Goal: Transaction & Acquisition: Obtain resource

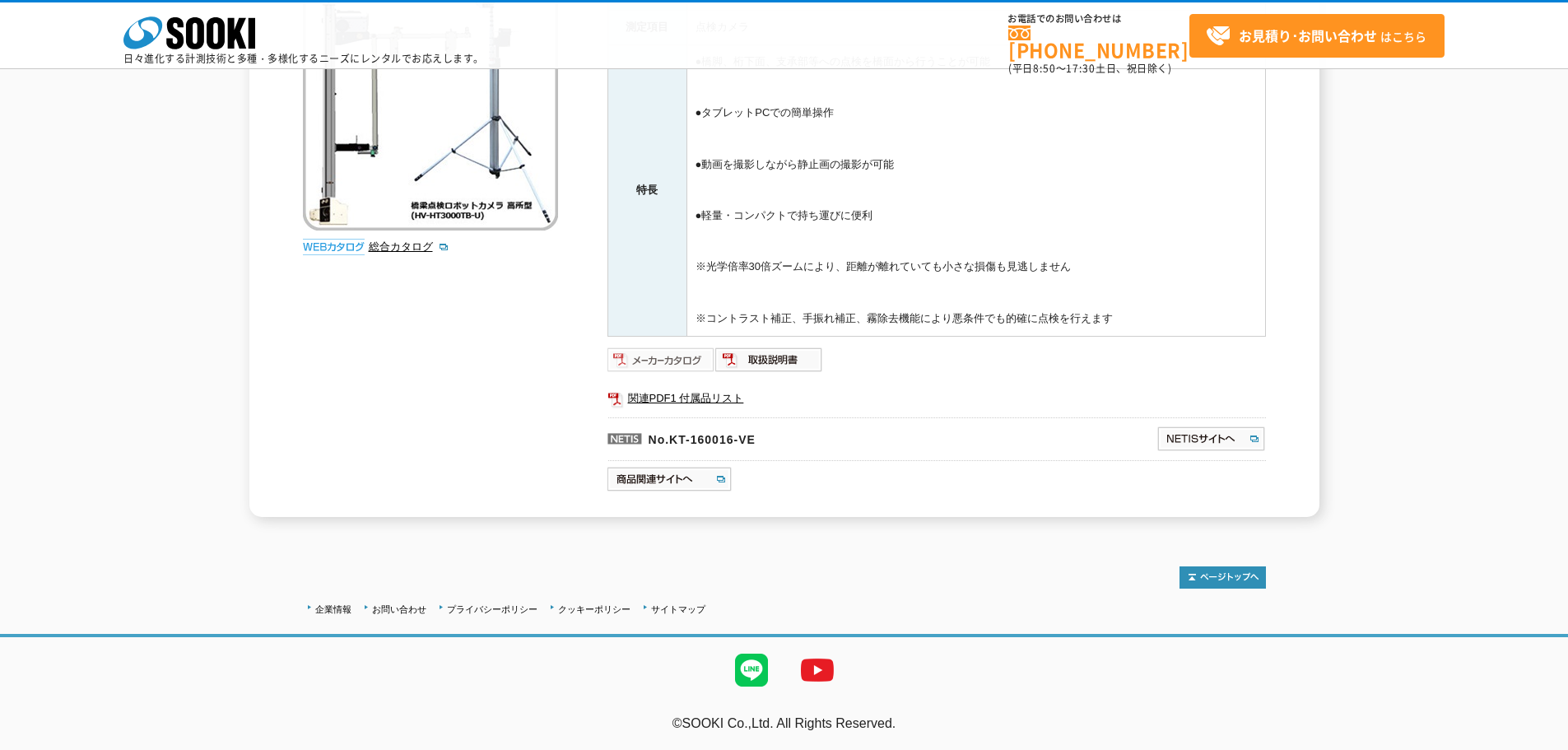
click at [669, 362] on img at bounding box center [661, 360] width 108 height 27
click at [675, 360] on img at bounding box center [661, 360] width 108 height 27
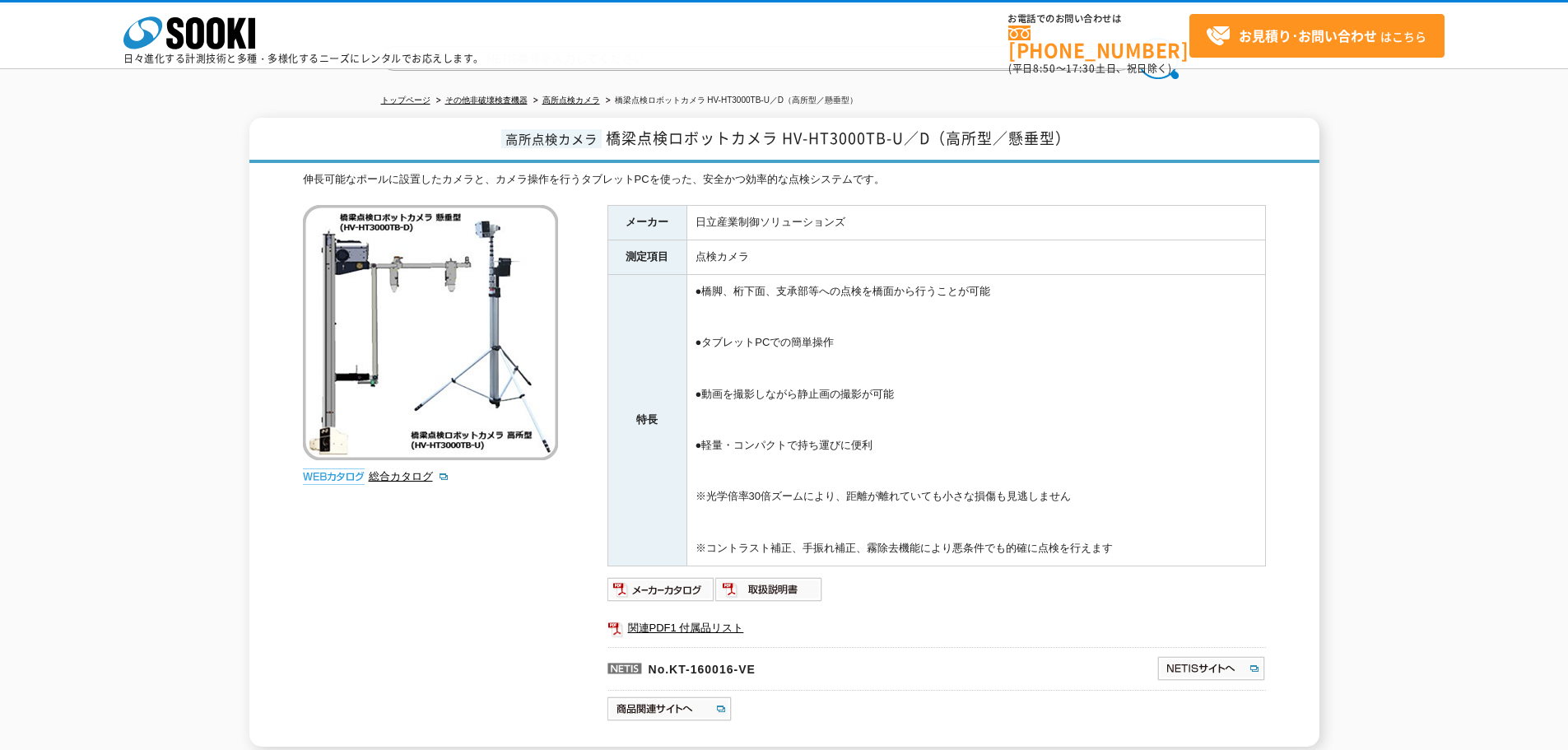
scroll to position [8, 0]
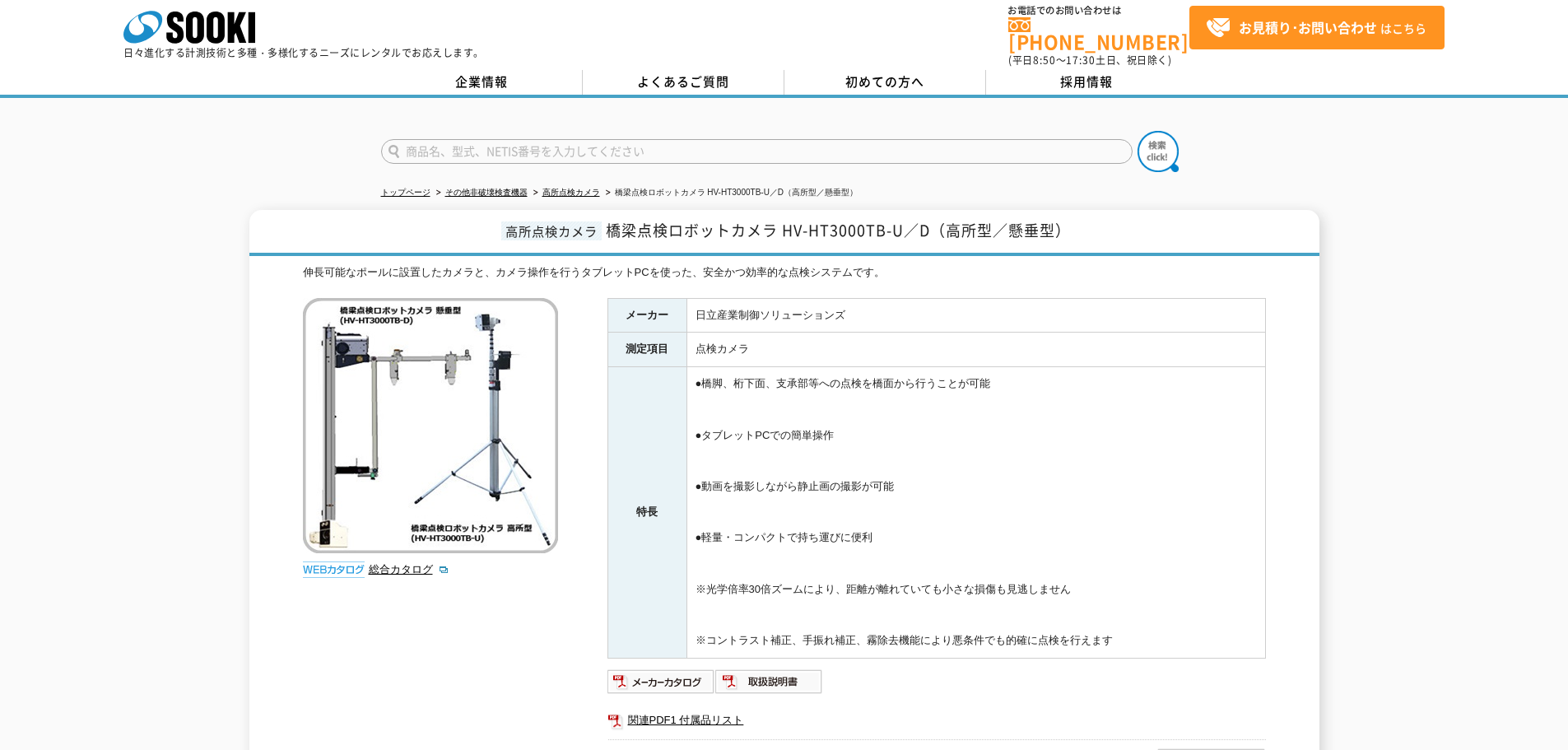
click at [480, 368] on img at bounding box center [430, 425] width 255 height 255
click at [467, 451] on img at bounding box center [430, 425] width 255 height 255
drag, startPoint x: 567, startPoint y: 439, endPoint x: 484, endPoint y: 456, distance: 84.7
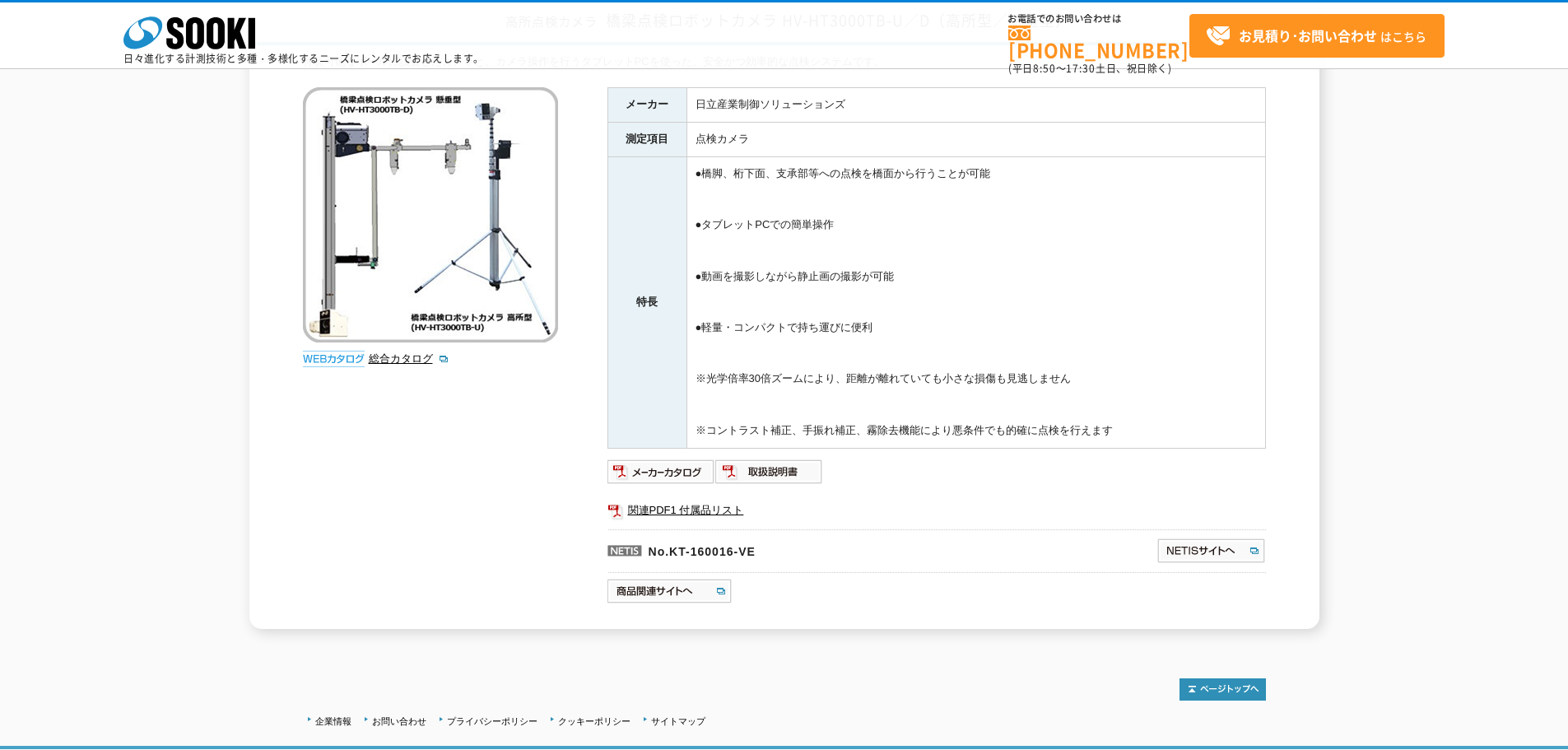
scroll to position [255, 0]
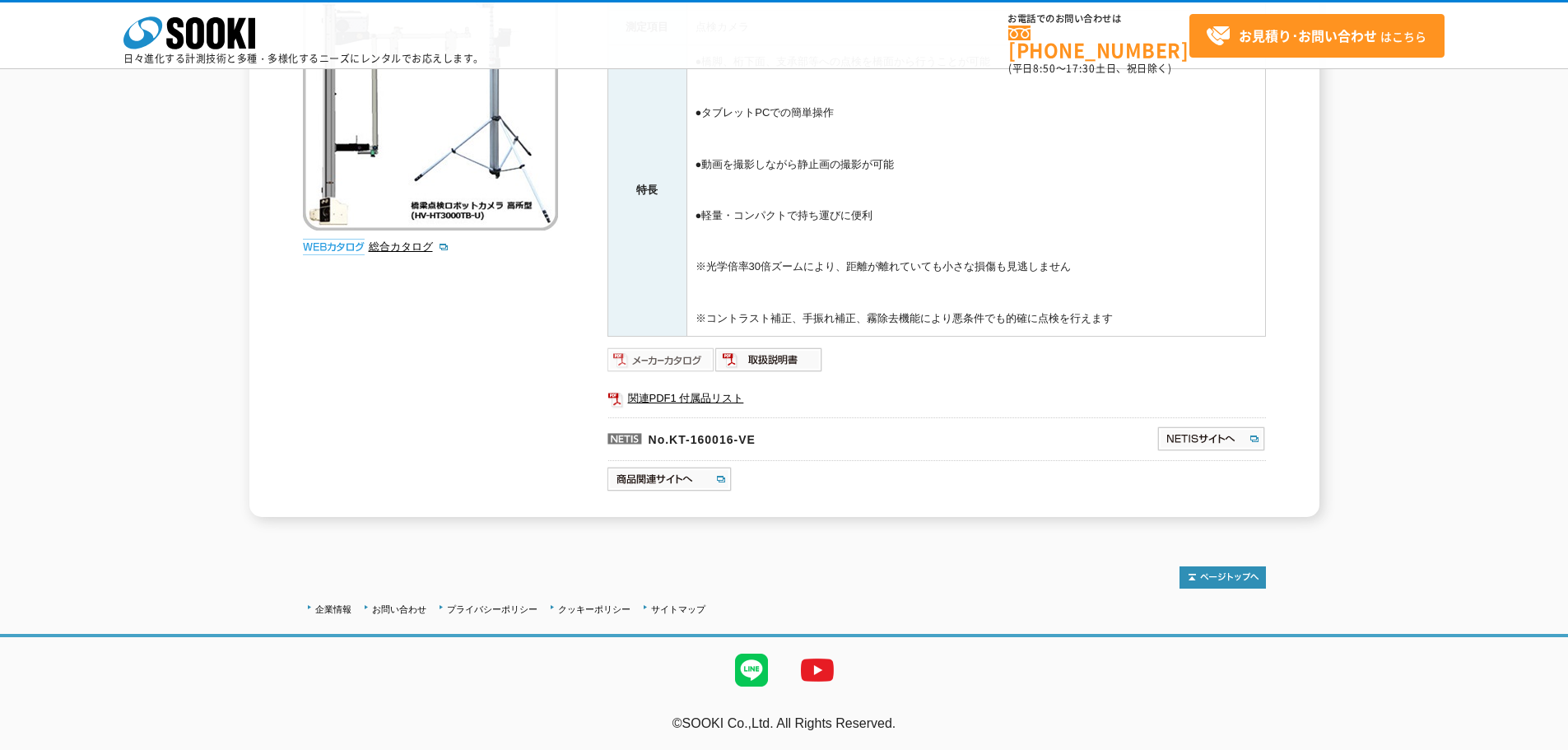
click at [678, 369] on img at bounding box center [661, 360] width 108 height 27
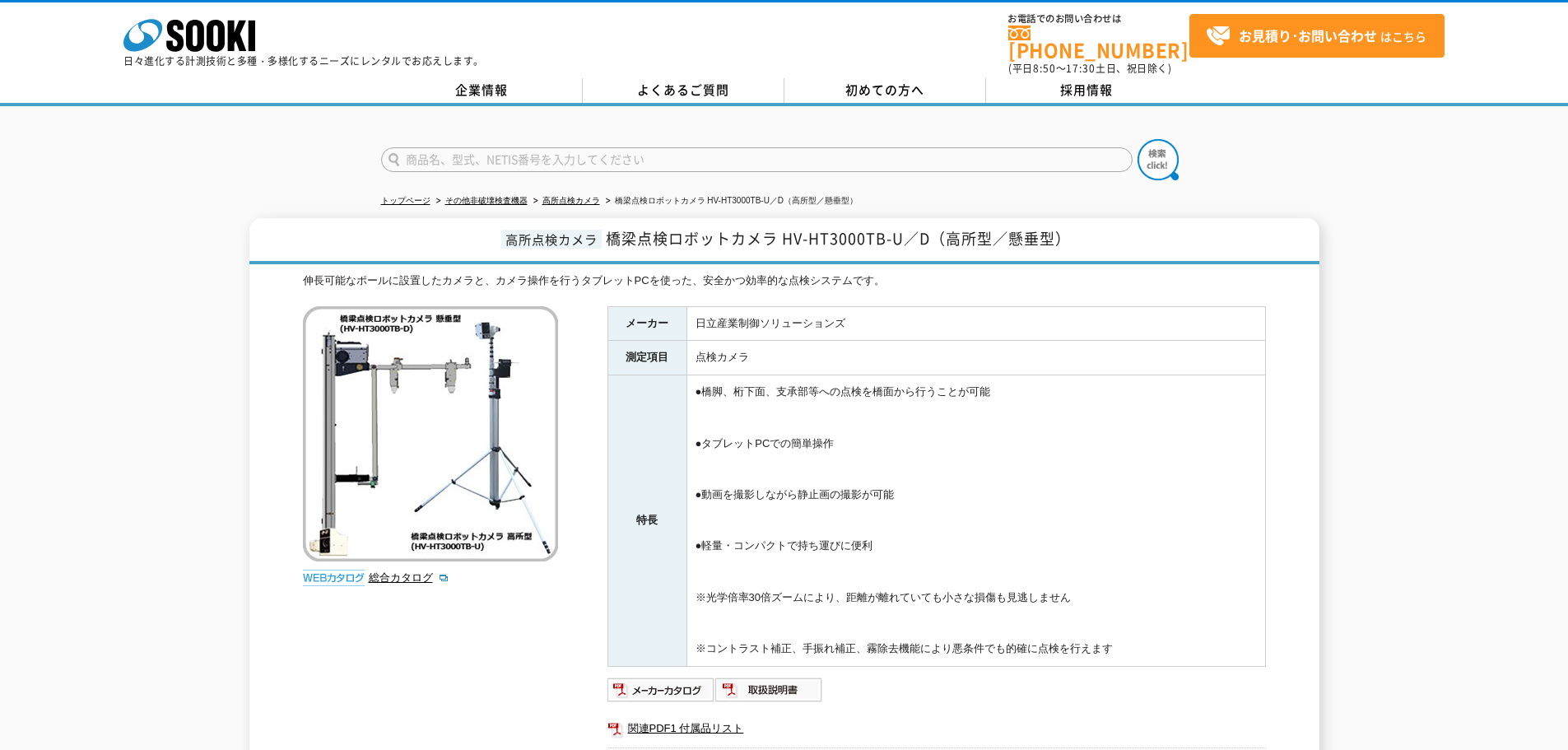
scroll to position [255, 0]
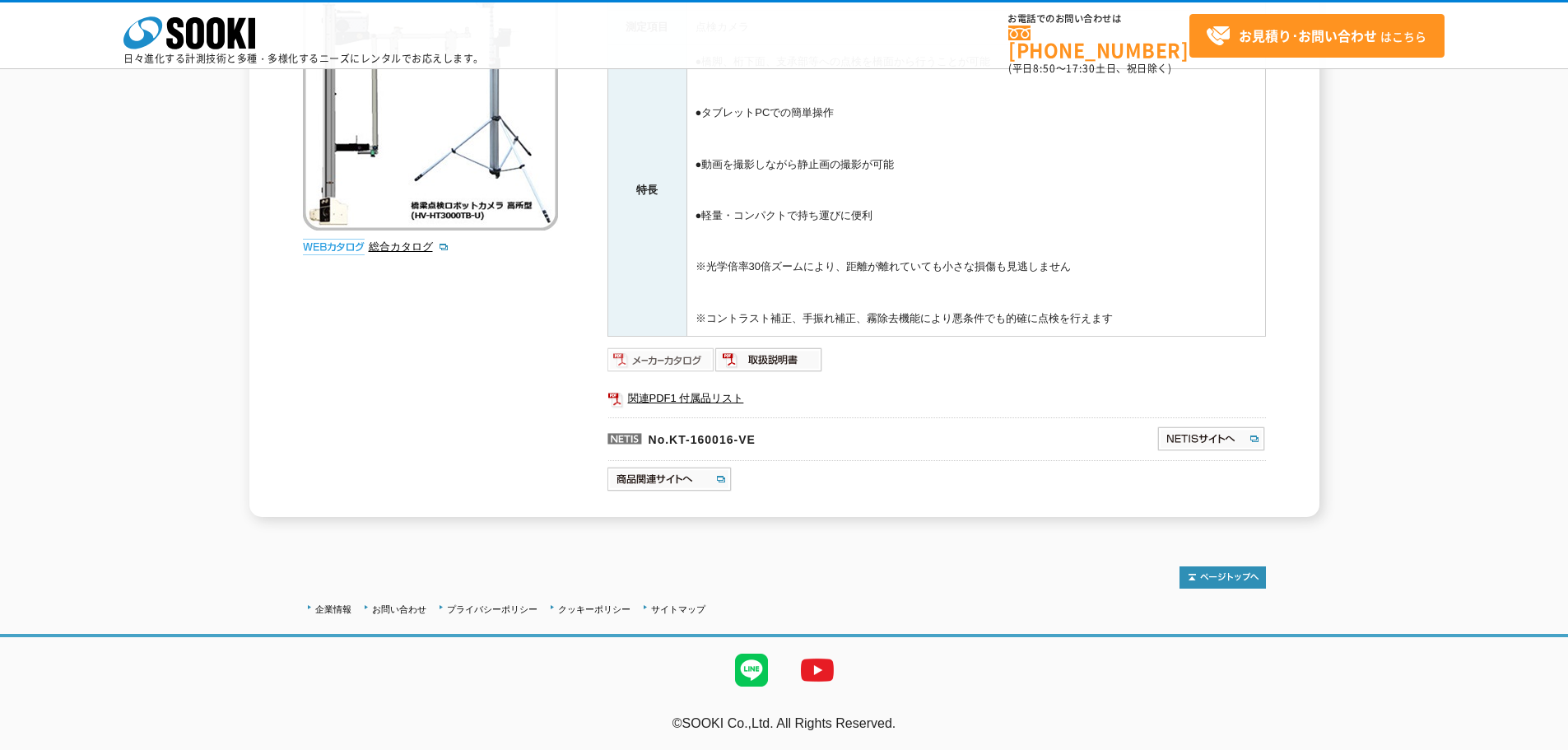
click at [636, 369] on img at bounding box center [661, 360] width 108 height 27
